Goal: Task Accomplishment & Management: Use online tool/utility

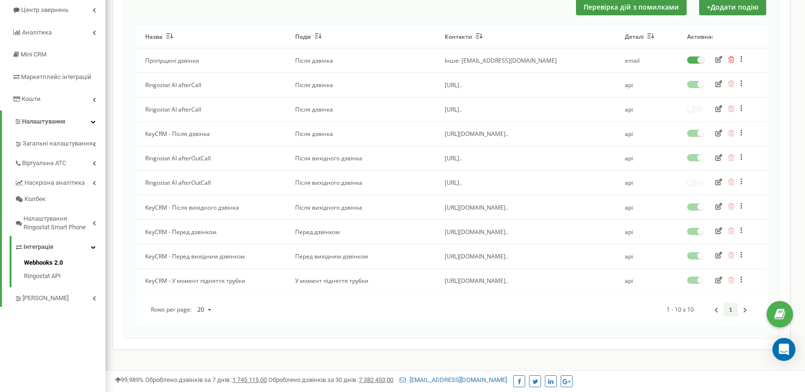
scroll to position [104, 0]
click at [43, 246] on span "Інтеграція" at bounding box center [38, 246] width 30 height 9
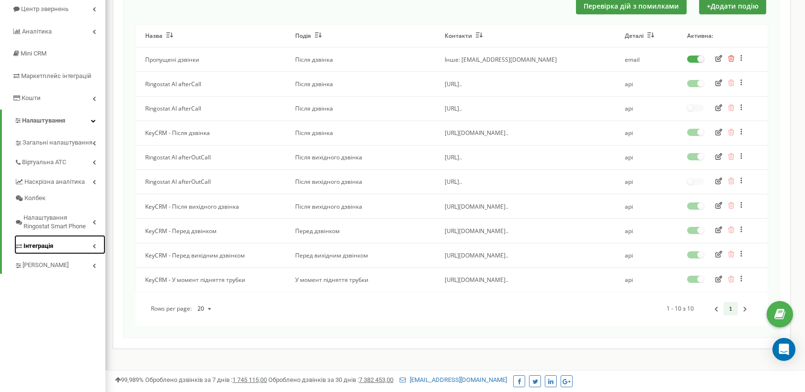
click at [56, 247] on link "Інтеграція" at bounding box center [59, 245] width 91 height 20
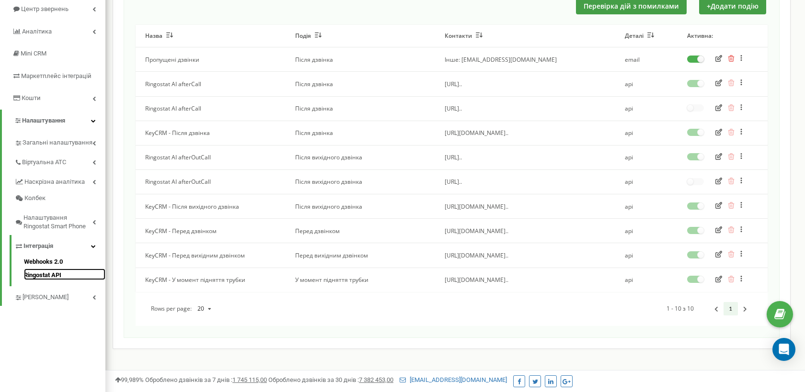
click at [46, 275] on link "Ringostat API" at bounding box center [64, 274] width 81 height 11
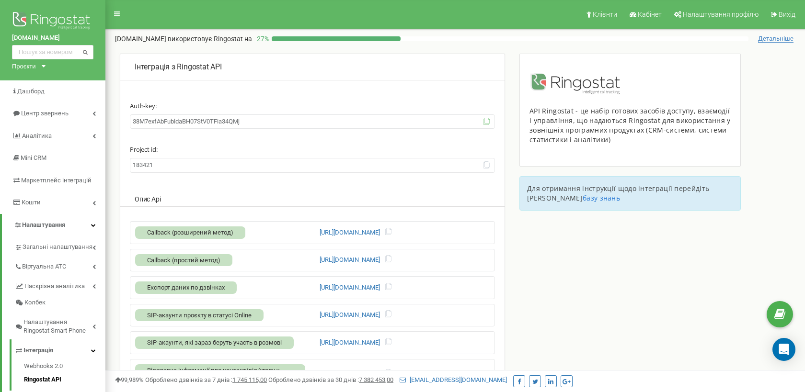
click at [486, 121] on icon at bounding box center [486, 121] width 7 height 7
click at [55, 264] on span "Віртуальна АТС" at bounding box center [44, 266] width 45 height 9
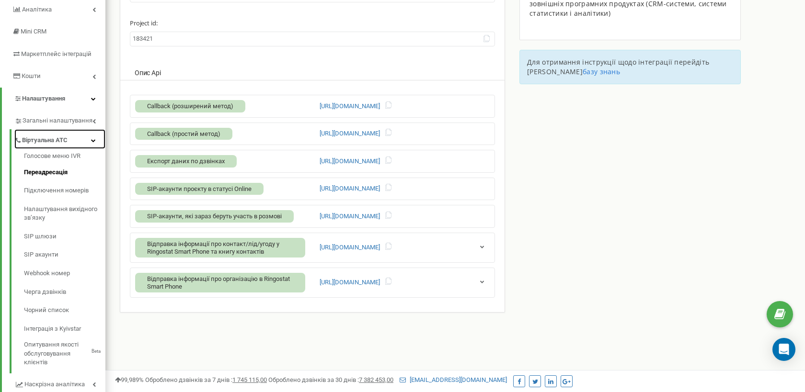
scroll to position [142, 0]
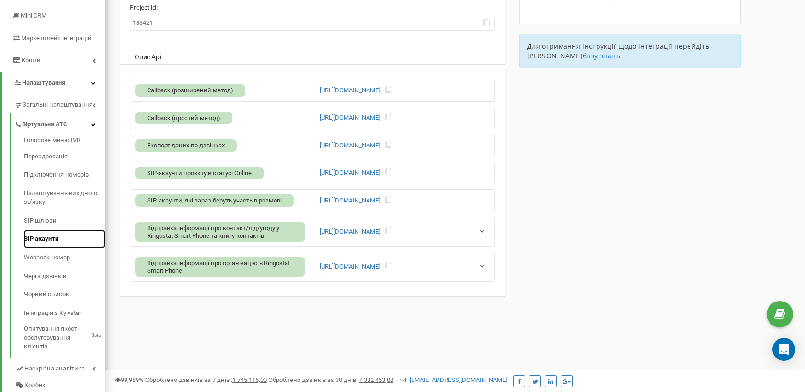
click at [42, 239] on link "SIP акаунти" at bounding box center [64, 239] width 81 height 19
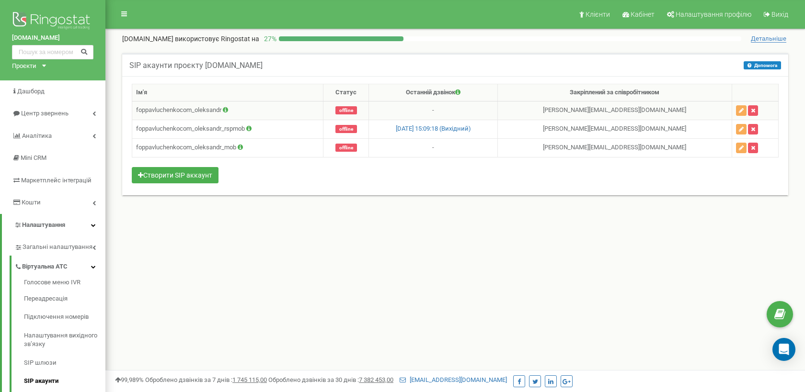
click at [251, 114] on td "foppavluchenkocom_oleksandr" at bounding box center [227, 110] width 191 height 19
click at [227, 110] on icon at bounding box center [225, 110] width 5 height 6
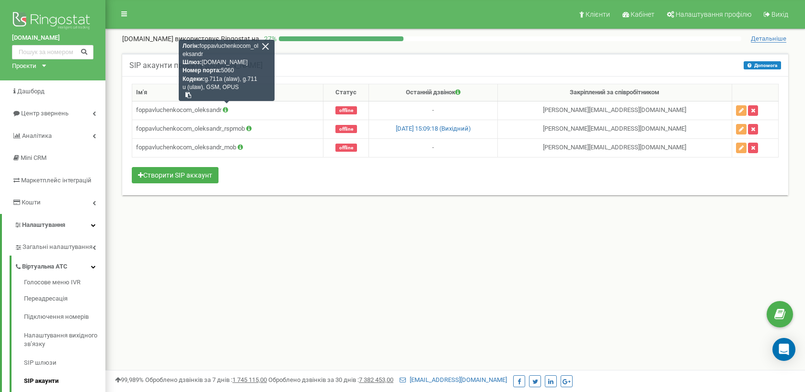
click at [435, 249] on div "Клієнти Кабінет Налаштування профілю Вихід FOPPavluchenko.com використовує Ring…" at bounding box center [454, 287] width 699 height 575
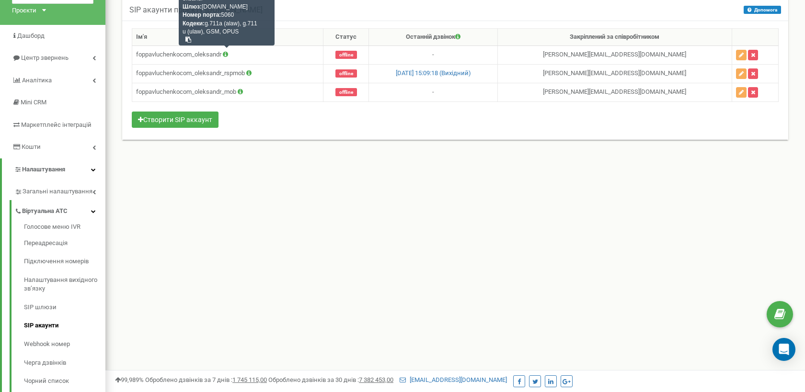
scroll to position [52, 0]
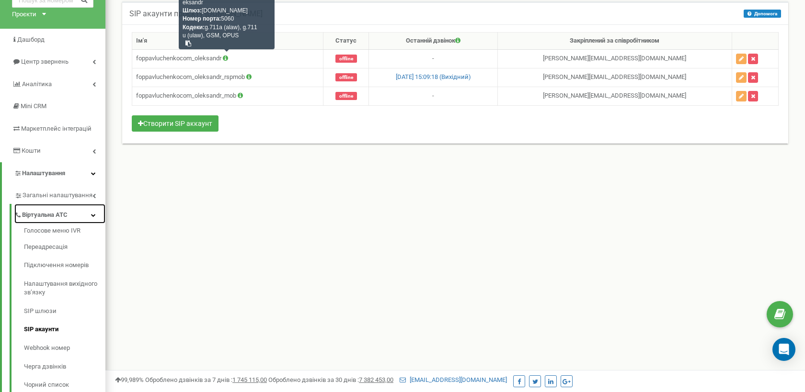
click at [93, 215] on icon at bounding box center [93, 215] width 5 height 5
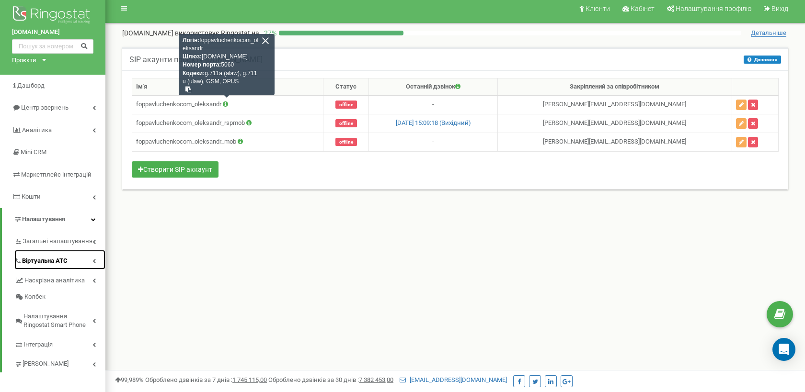
scroll to position [0, 0]
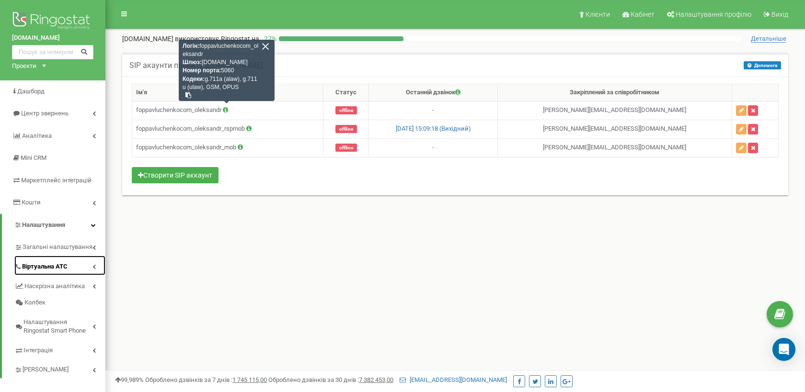
click at [93, 266] on icon at bounding box center [93, 266] width 3 height 5
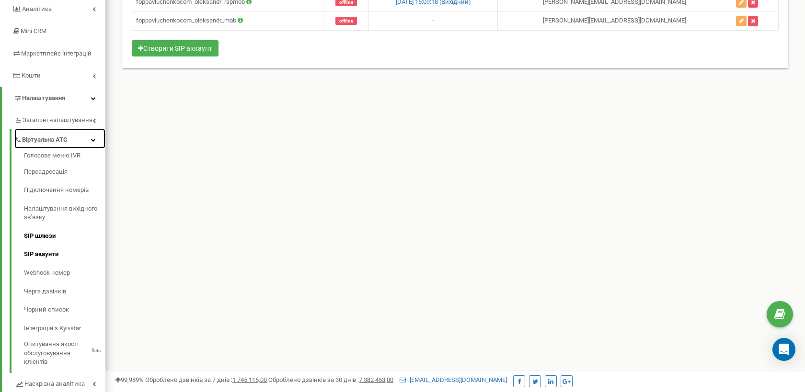
scroll to position [122, 0]
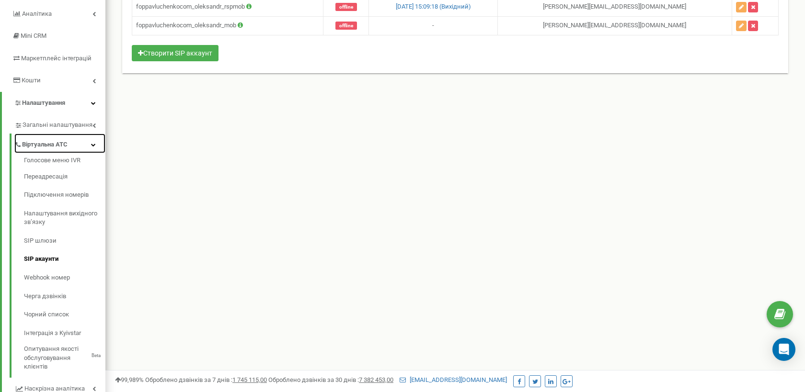
click at [94, 145] on icon at bounding box center [93, 144] width 5 height 5
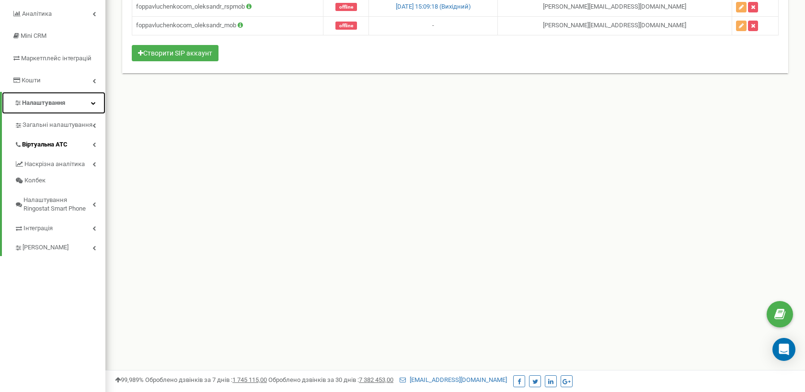
click at [93, 104] on icon at bounding box center [93, 103] width 5 height 5
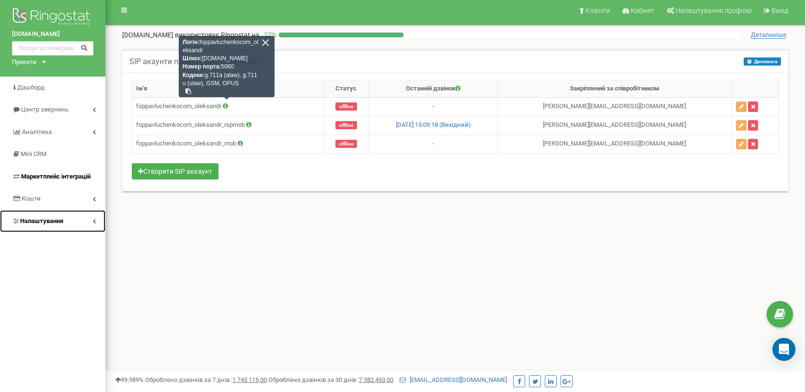
scroll to position [4, 0]
click at [96, 220] on link "Налаштування" at bounding box center [52, 221] width 105 height 23
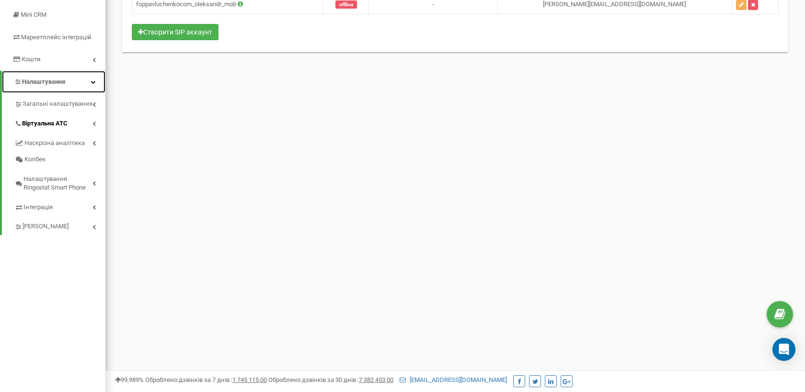
scroll to position [154, 0]
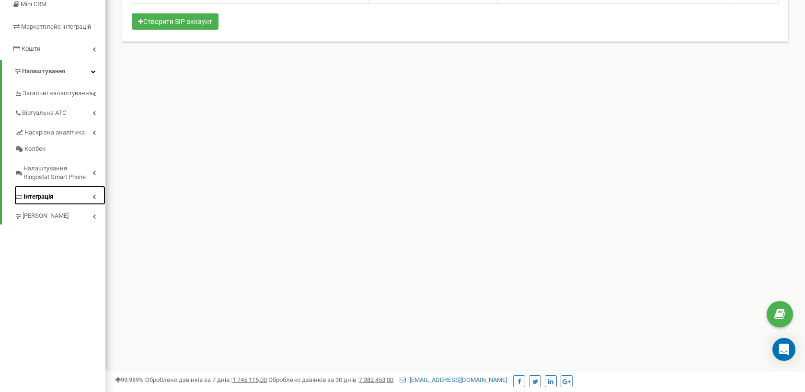
click at [94, 198] on icon at bounding box center [93, 196] width 3 height 5
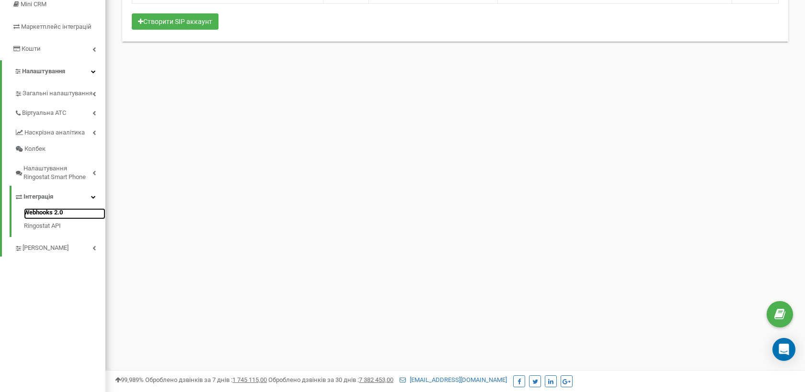
click at [42, 213] on link "Webhooks 2.0" at bounding box center [64, 213] width 81 height 11
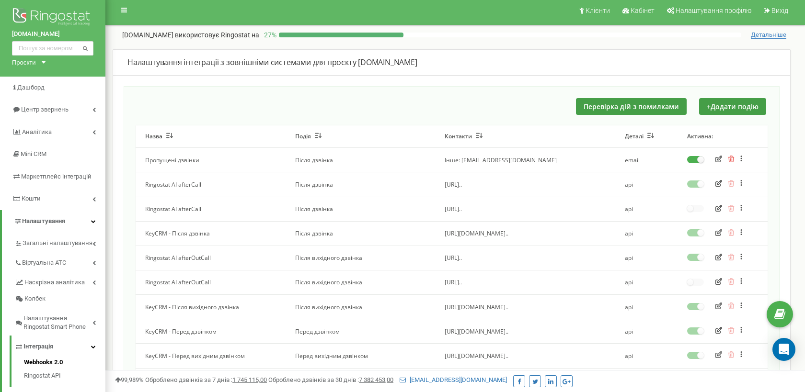
scroll to position [4, 0]
click at [732, 106] on button "+ Додати подію" at bounding box center [732, 106] width 67 height 17
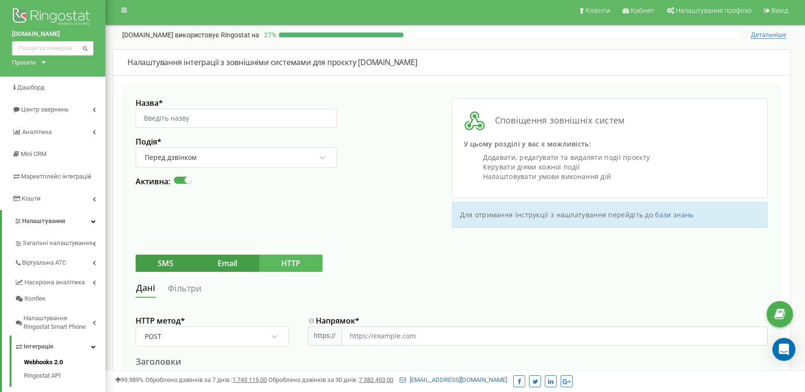
scroll to position [3, 0]
click at [205, 122] on input "Назва *" at bounding box center [236, 118] width 201 height 19
click at [193, 119] on input "Назва *" at bounding box center [236, 118] width 201 height 19
click at [374, 112] on div "Назва * Подія * Перед дзвінком Активна:" at bounding box center [294, 164] width 316 height 130
click at [159, 123] on input "Назва *" at bounding box center [236, 118] width 201 height 19
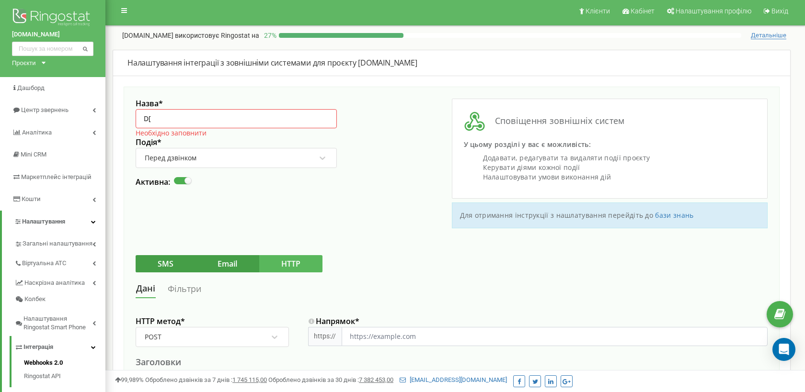
type input "D"
type input "Вхідний дзвінок"
click at [225, 159] on div "Перед дзвінком" at bounding box center [230, 158] width 172 height 16
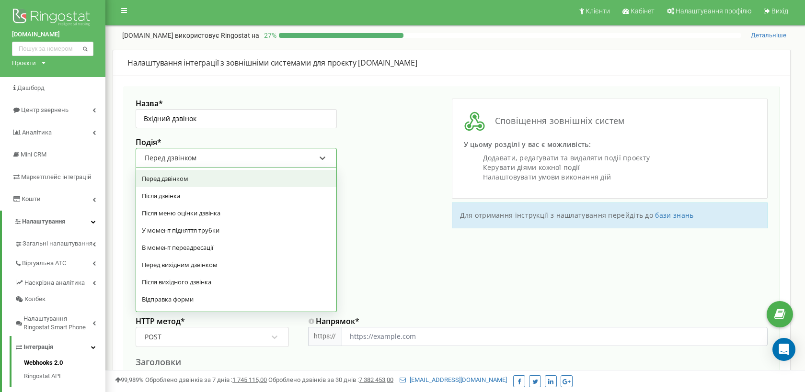
click at [229, 159] on div "Перед дзвінком" at bounding box center [230, 158] width 172 height 16
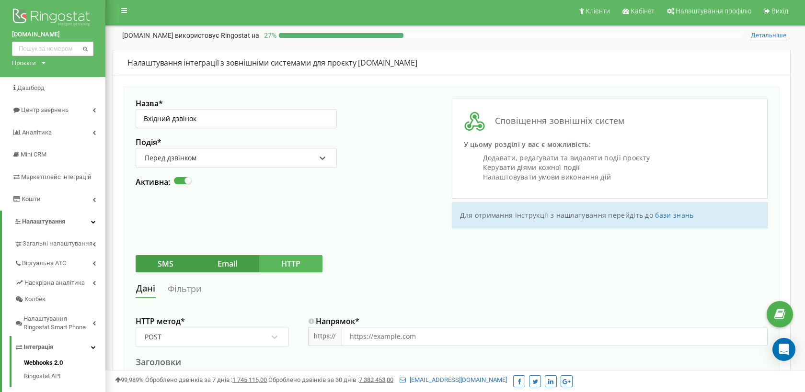
click at [229, 159] on div "Перед дзвінком" at bounding box center [230, 158] width 172 height 16
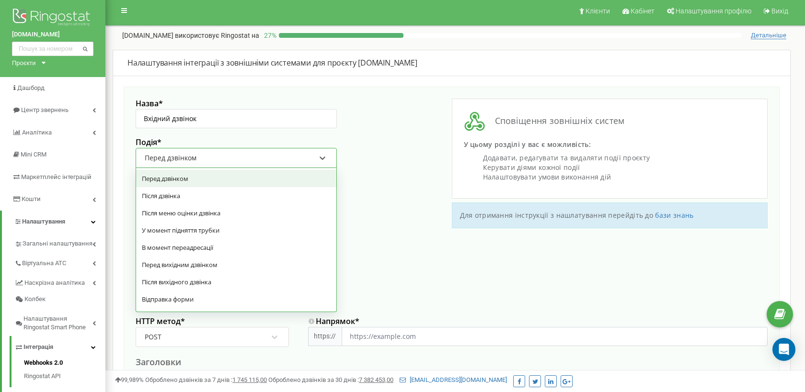
click at [229, 159] on div "Перед дзвінком" at bounding box center [230, 158] width 172 height 16
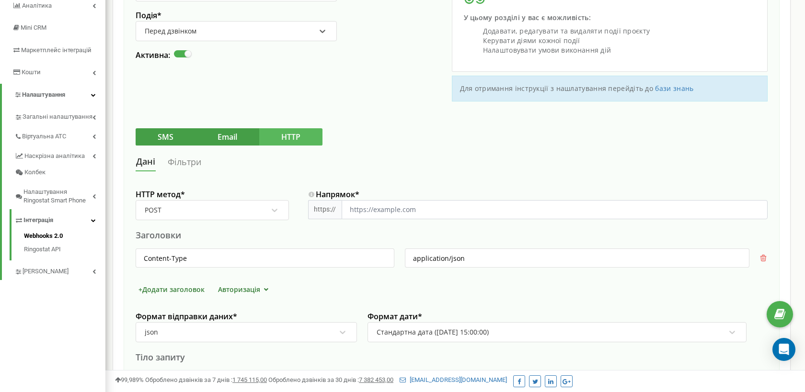
scroll to position [131, 0]
click at [294, 135] on button "HTTP" at bounding box center [290, 136] width 63 height 17
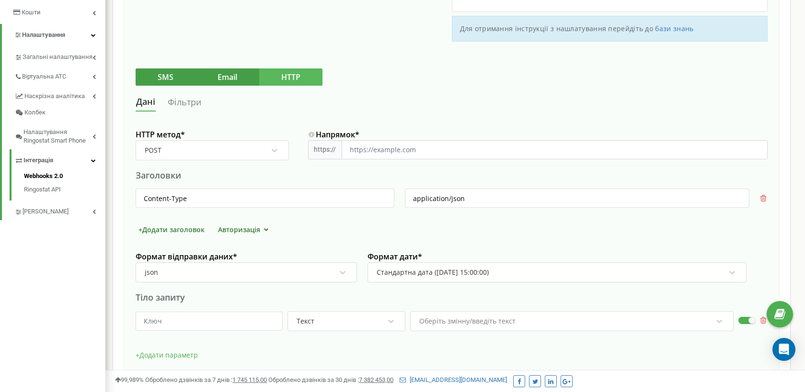
scroll to position [189, 0]
click at [187, 102] on link "Фільтри" at bounding box center [184, 103] width 34 height 18
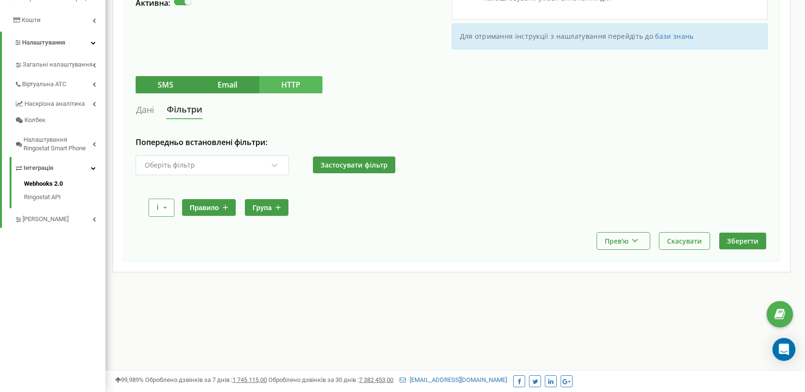
scroll to position [182, 0]
click at [144, 113] on link "Дані" at bounding box center [145, 110] width 19 height 18
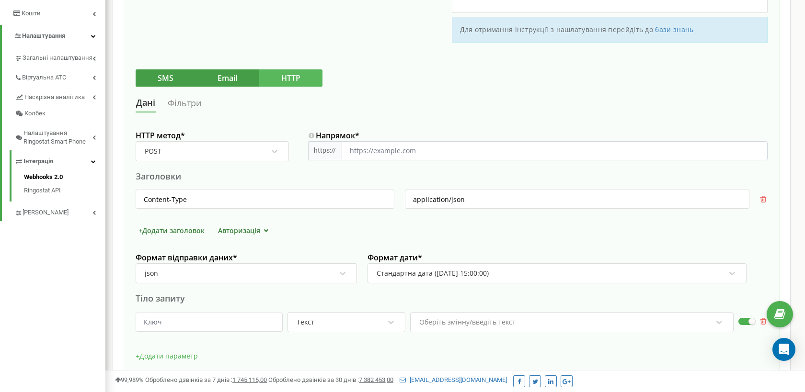
scroll to position [278, 0]
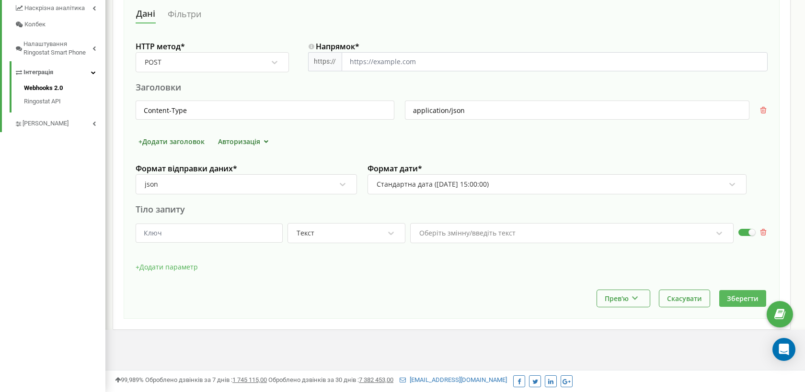
click at [741, 296] on button "Зберегти" at bounding box center [742, 298] width 47 height 17
